Goal: Transaction & Acquisition: Purchase product/service

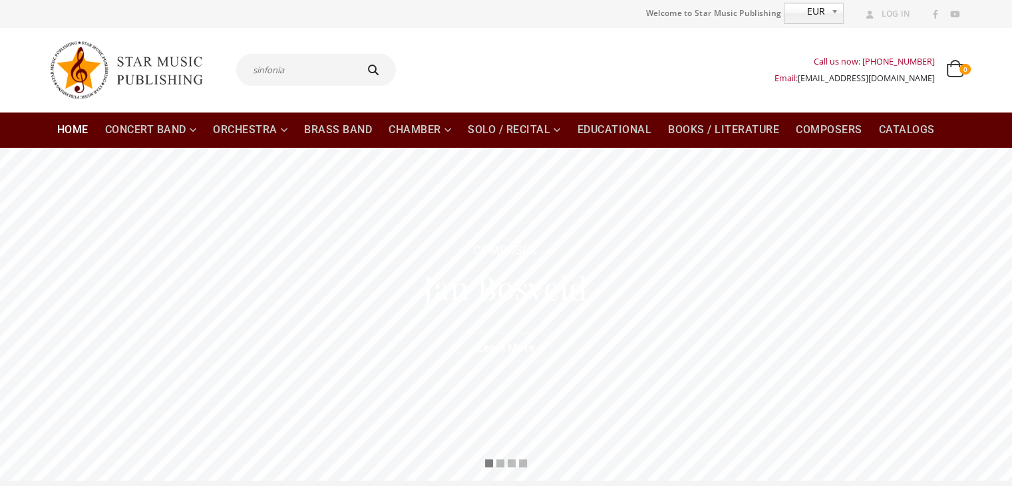
type input "sinfonia"
click at [354, 54] on button "submit" at bounding box center [375, 70] width 43 height 32
type input "sinfonia"
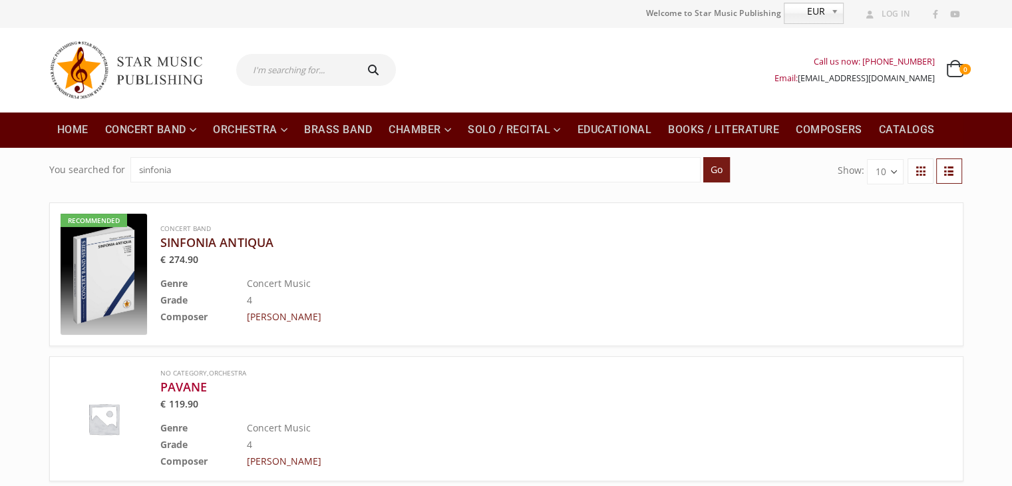
click at [239, 238] on h3 "SINFONIA ANTIQUA" at bounding box center [522, 242] width 725 height 16
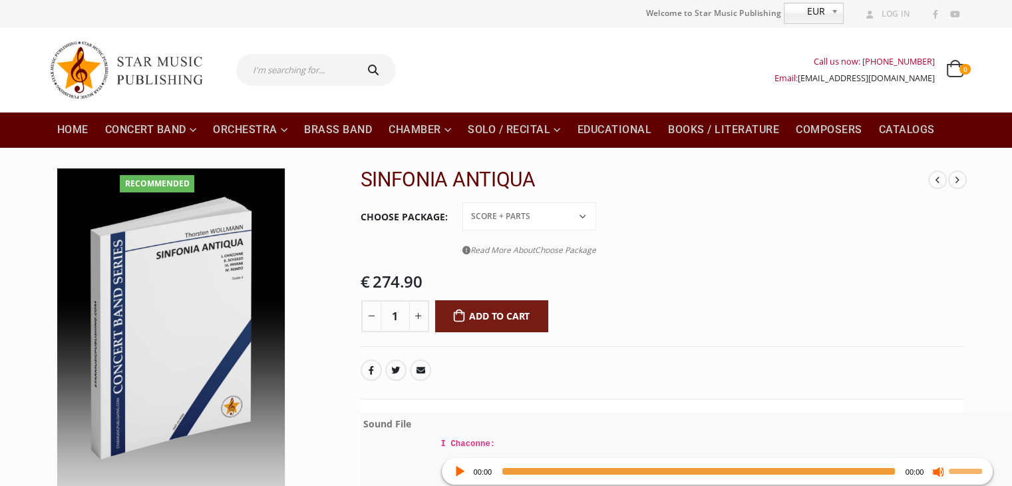
drag, startPoint x: 732, startPoint y: 256, endPoint x: 684, endPoint y: 210, distance: 66.8
click at [732, 253] on tr "Choose Package Conductor Score PDF File Score + Parts Score + Parts + PDF File …" at bounding box center [662, 233] width 603 height 64
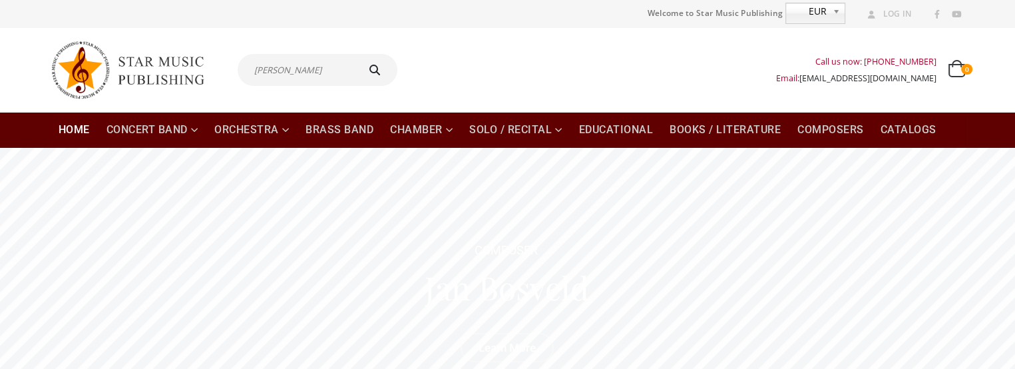
type input "silba"
click at [355, 54] on button "submit" at bounding box center [376, 70] width 43 height 32
type input "silba"
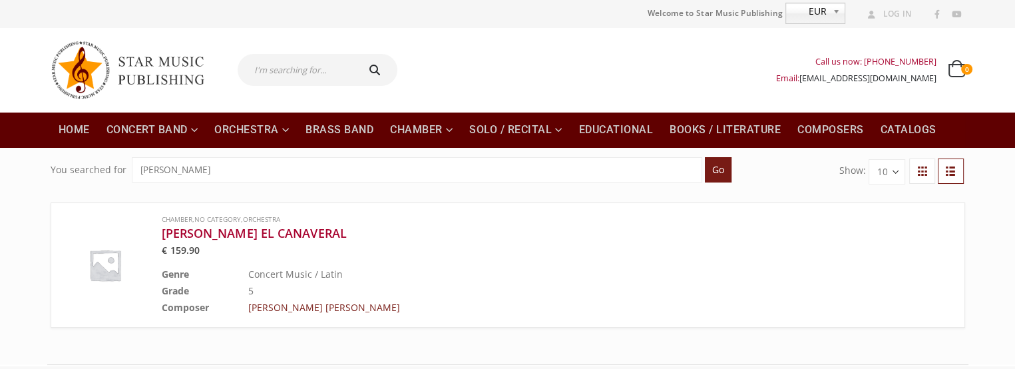
drag, startPoint x: 1006, startPoint y: 214, endPoint x: 910, endPoint y: 162, distance: 108.4
click at [1004, 215] on div "You searched for [PERSON_NAME] Go Show: 10 20 30 Chamber , No Category , Orches…" at bounding box center [507, 256] width 1015 height 216
